Goal: Transaction & Acquisition: Purchase product/service

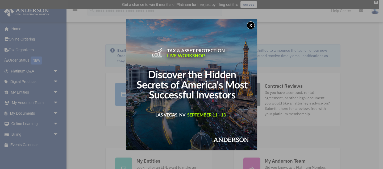
click at [252, 24] on button "x" at bounding box center [251, 25] width 8 height 8
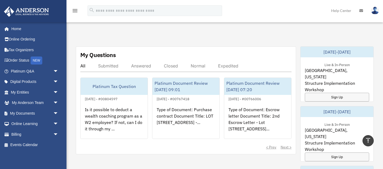
scroll to position [233, 0]
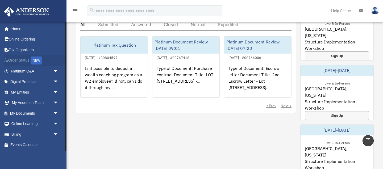
click at [25, 60] on link "Order Status NEW" at bounding box center [35, 60] width 63 height 11
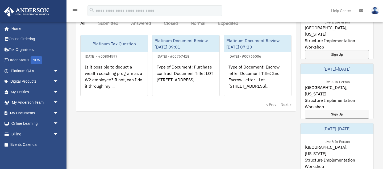
scroll to position [233, 0]
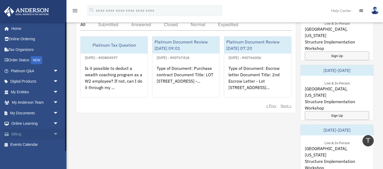
click at [55, 133] on span "arrow_drop_down" at bounding box center [58, 133] width 11 height 11
click at [28, 143] on link "$ Open Invoices" at bounding box center [36, 144] width 59 height 11
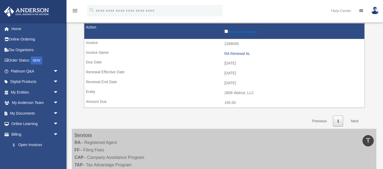
scroll to position [333, 0]
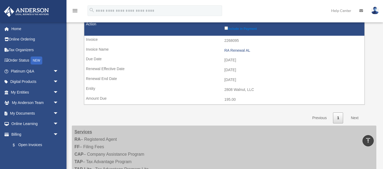
click at [354, 118] on link "Next" at bounding box center [355, 117] width 16 height 11
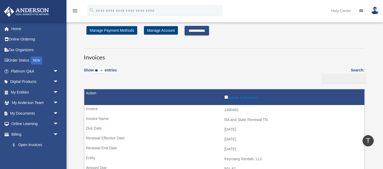
scroll to position [0, 0]
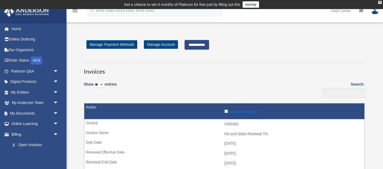
click at [199, 44] on input "**********" at bounding box center [197, 45] width 24 height 10
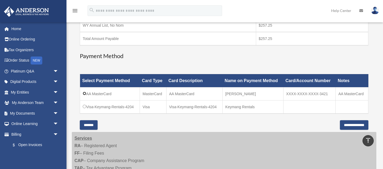
scroll to position [112, 0]
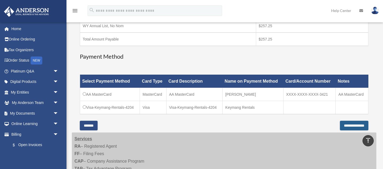
click at [342, 122] on input "**********" at bounding box center [354, 126] width 28 height 10
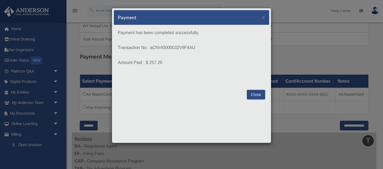
click at [256, 93] on button "Close" at bounding box center [256, 95] width 18 height 10
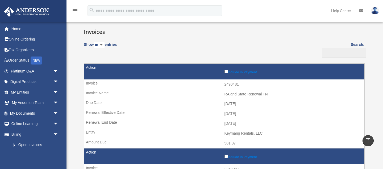
scroll to position [38, 0]
